Goal: Information Seeking & Learning: Understand process/instructions

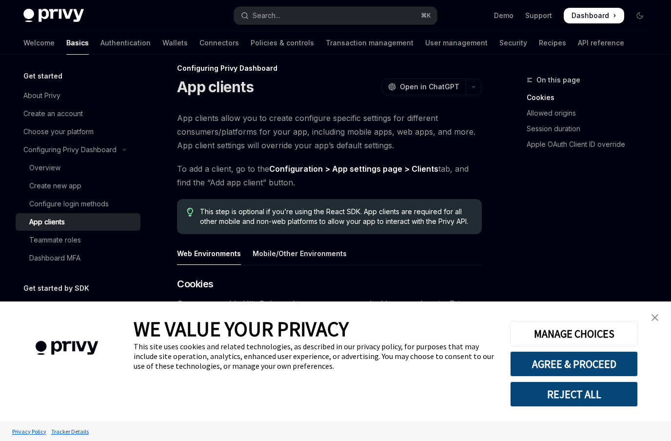
scroll to position [12, 0]
click at [101, 44] on link "Authentication" at bounding box center [126, 42] width 50 height 23
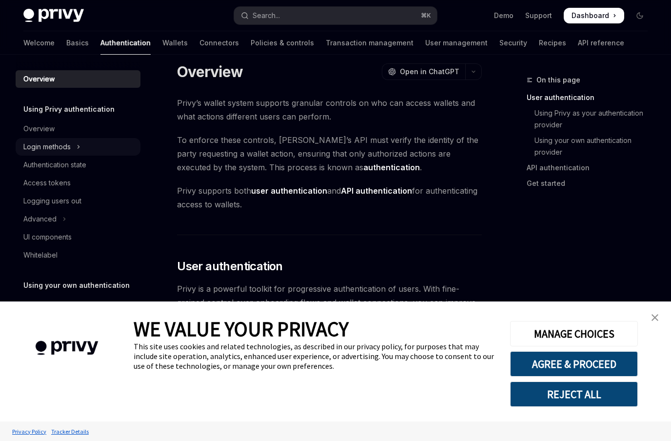
click at [61, 142] on div "Login methods" at bounding box center [46, 147] width 47 height 12
type textarea "*"
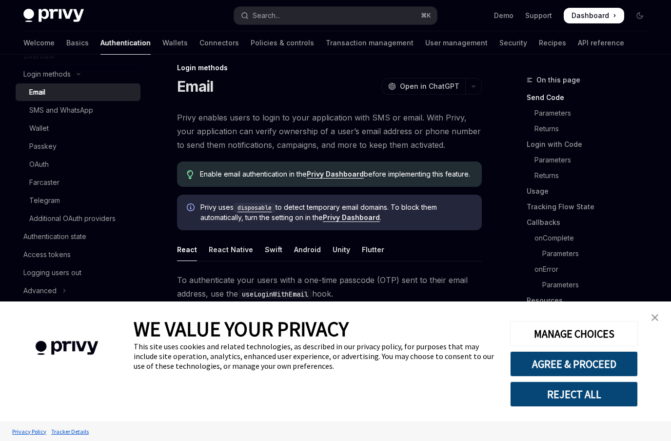
scroll to position [73, 0]
click at [618, 366] on button "AGREE & PROCEED" at bounding box center [574, 363] width 128 height 25
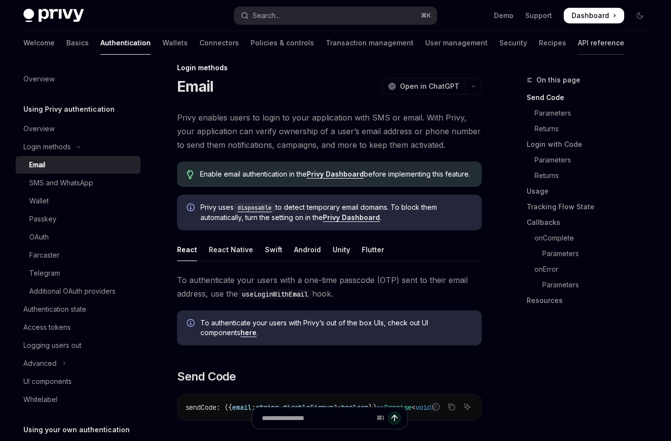
click at [578, 40] on link "API reference" at bounding box center [601, 42] width 46 height 23
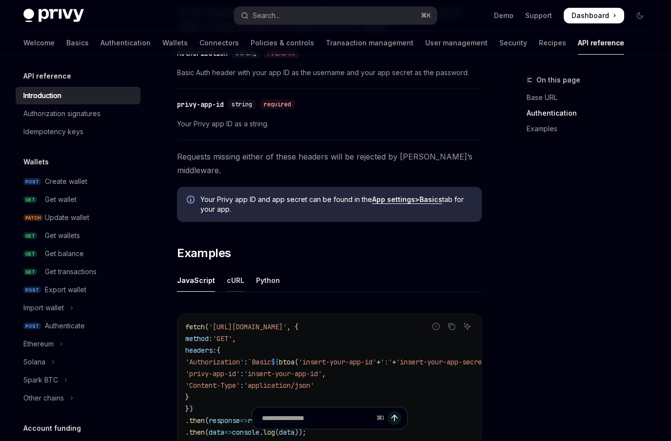
click at [231, 269] on div "cURL" at bounding box center [236, 280] width 18 height 23
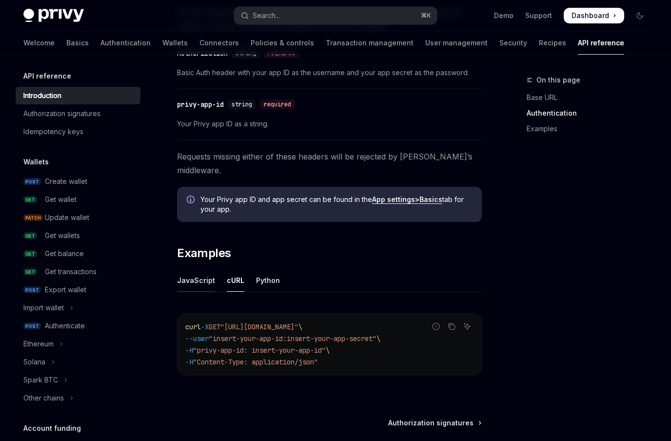
click at [209, 269] on div "JavaScript" at bounding box center [196, 280] width 38 height 23
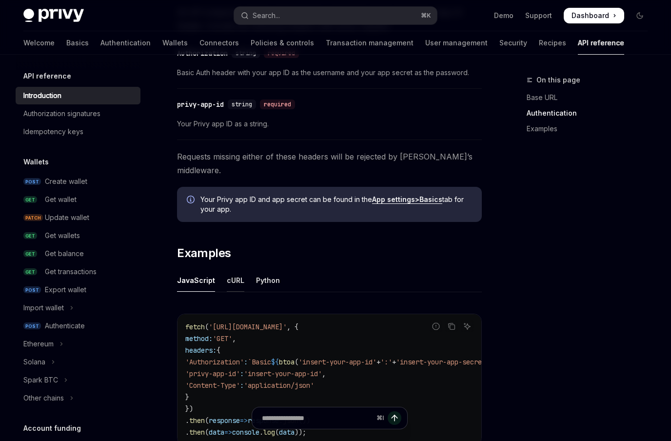
click at [227, 269] on div "cURL" at bounding box center [236, 280] width 18 height 23
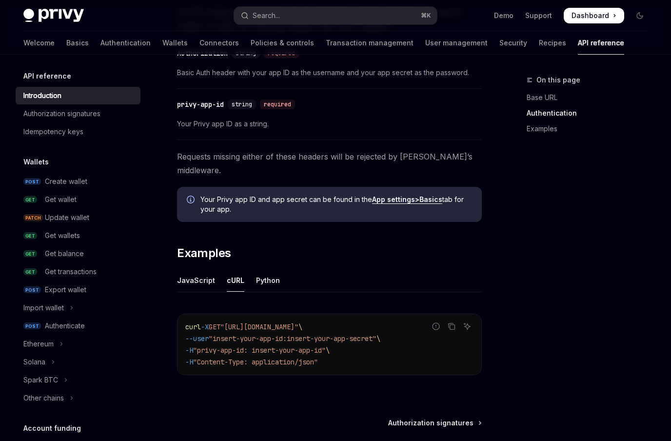
scroll to position [507, 0]
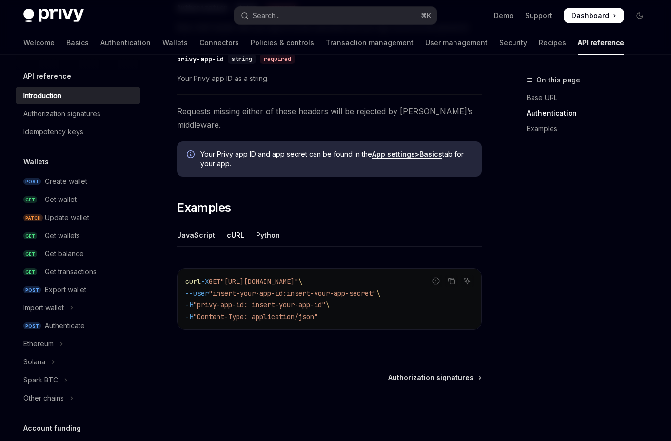
click at [194, 223] on div "JavaScript" at bounding box center [196, 234] width 38 height 23
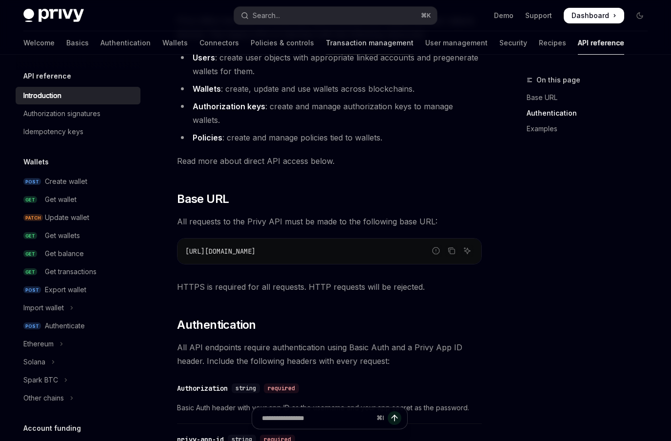
type textarea "*"
